Goal: Transaction & Acquisition: Purchase product/service

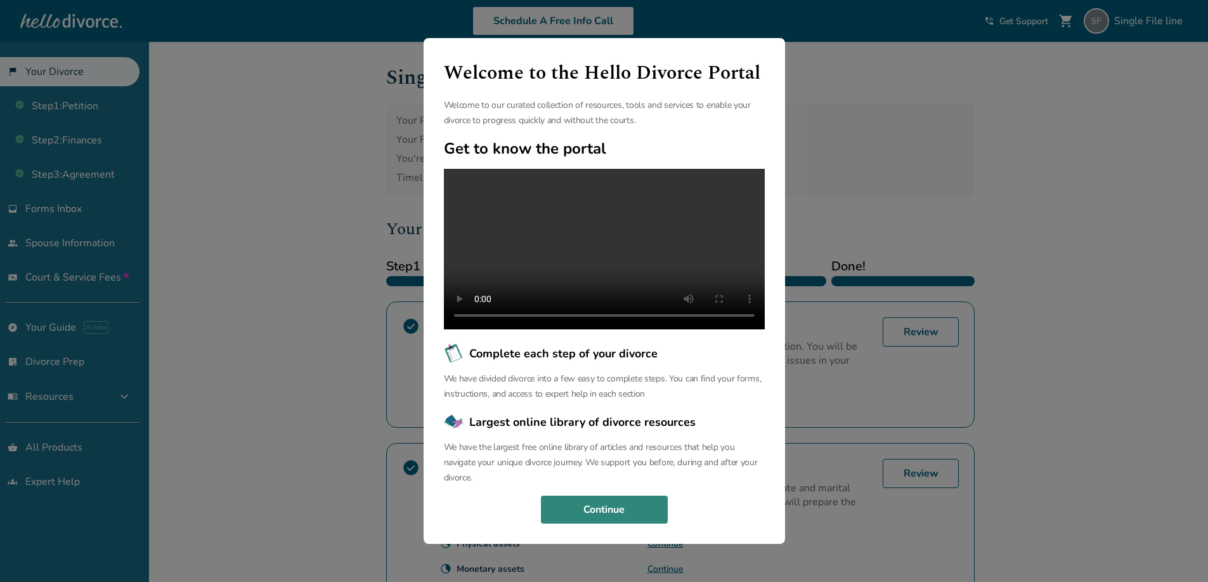
click at [573, 523] on button "Continue" at bounding box center [604, 509] width 127 height 28
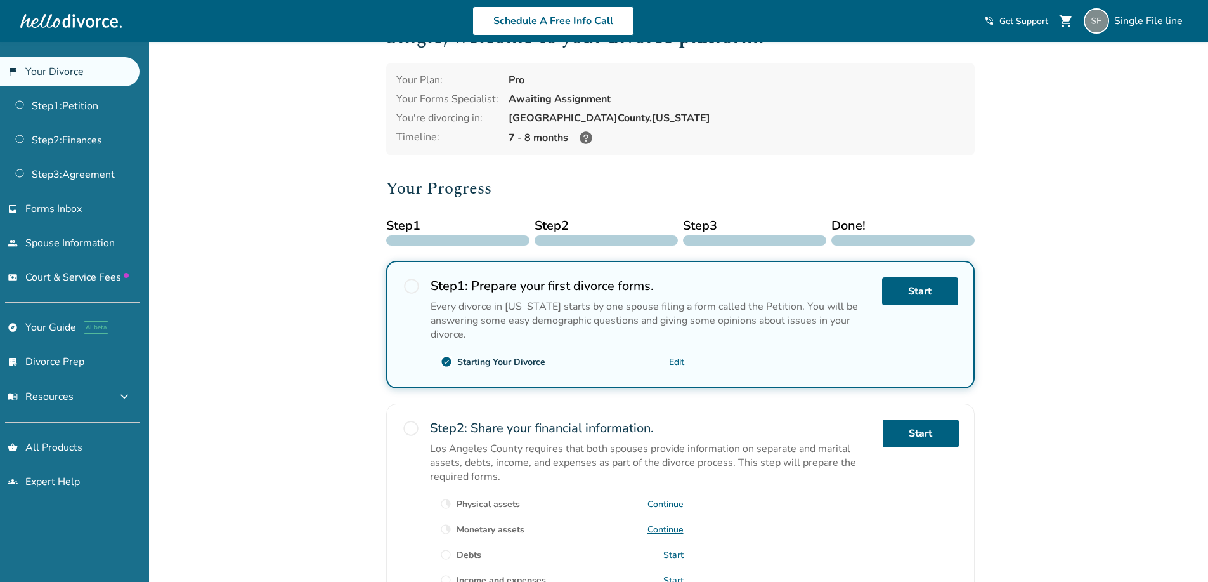
scroll to position [63, 0]
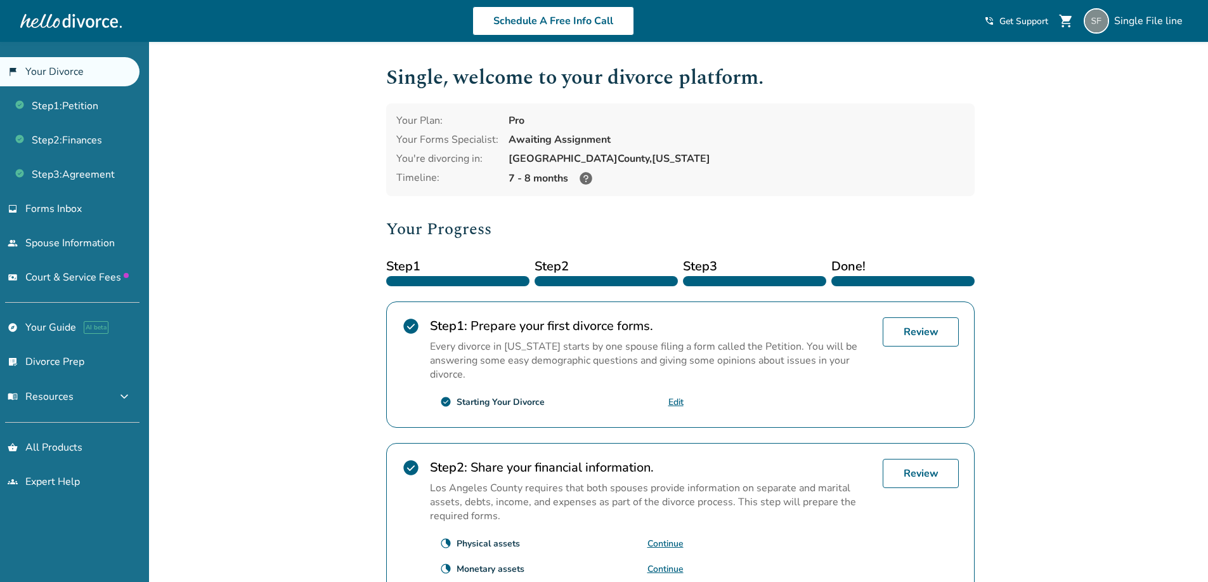
click at [678, 398] on link "Edit" at bounding box center [675, 402] width 15 height 12
click at [279, 105] on div "Added to cart Single , welcome to your divorce platform. Your Plan: Pro Your Fo…" at bounding box center [604, 481] width 1208 height 879
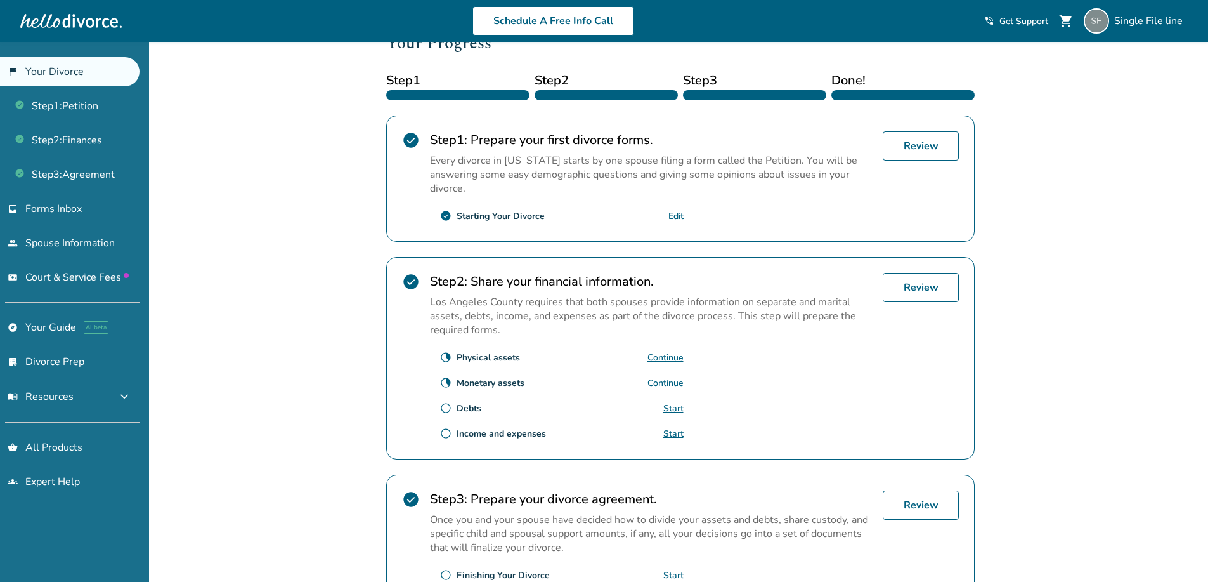
scroll to position [190, 0]
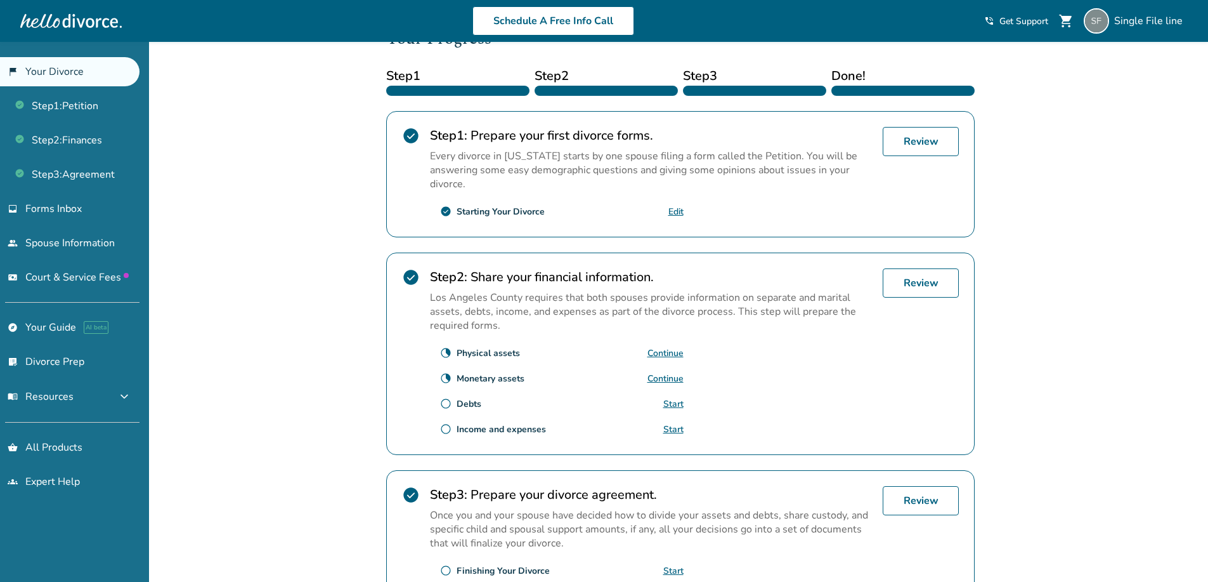
click at [674, 211] on link "Edit" at bounding box center [675, 211] width 15 height 12
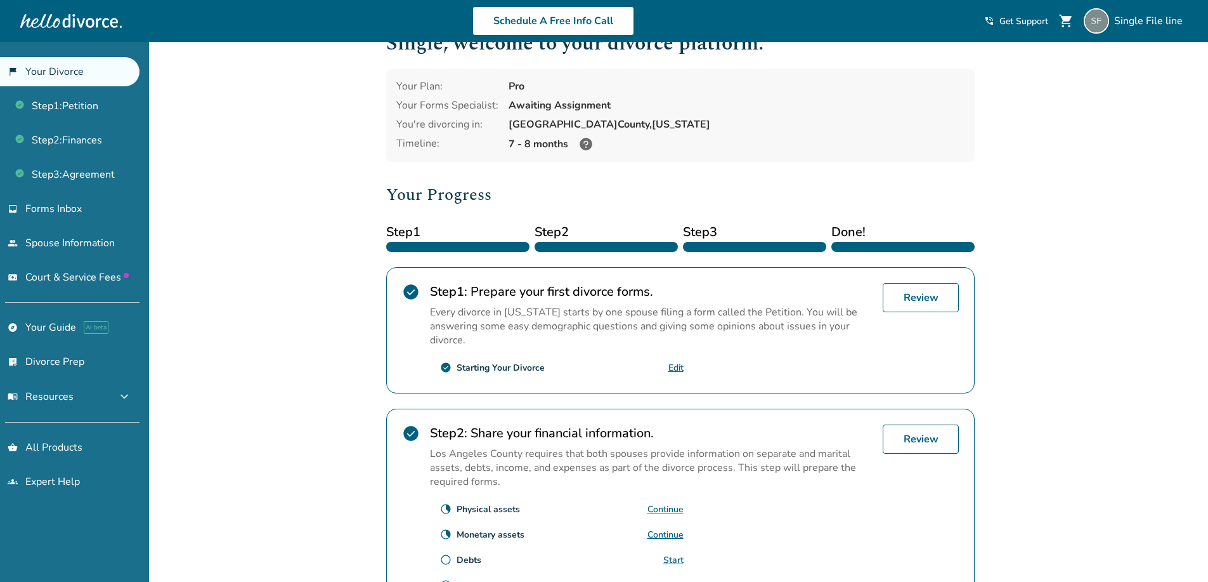
scroll to position [0, 0]
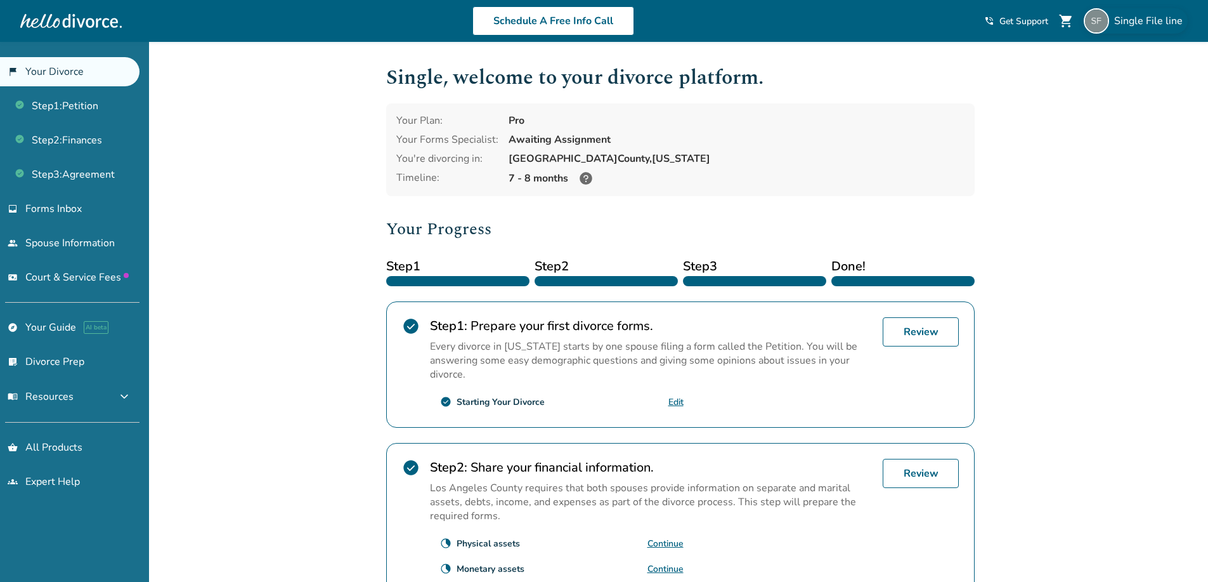
click at [1103, 18] on img at bounding box center [1096, 20] width 25 height 25
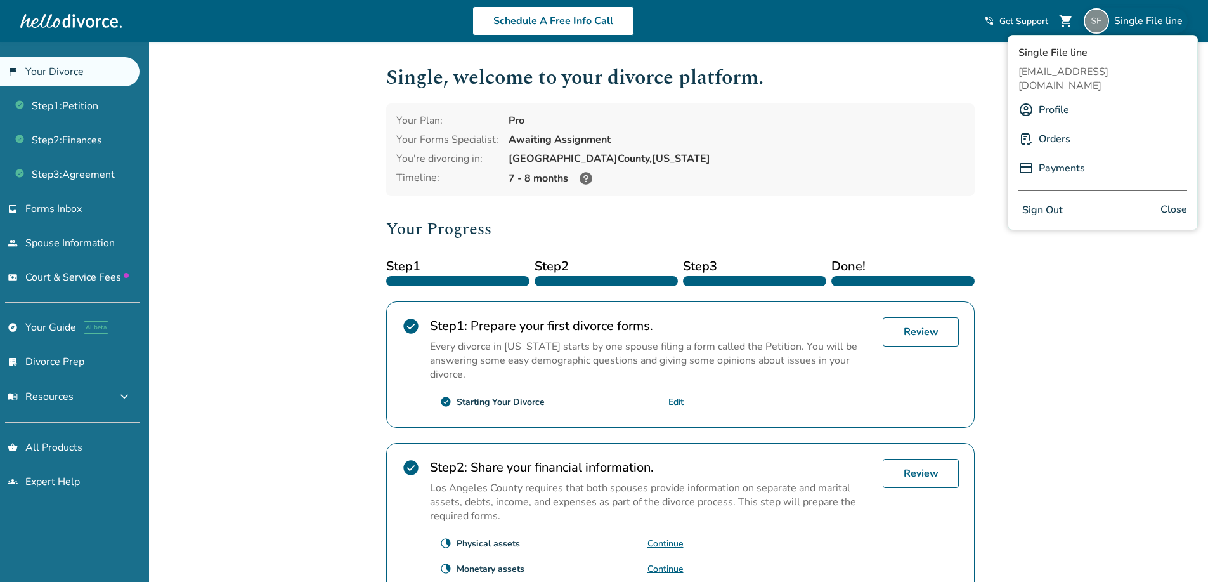
click at [942, 109] on div "Your Plan: Pro Your Forms Specialist: Awaiting Assignment You're divorcing in: …" at bounding box center [680, 149] width 589 height 93
